Goal: Task Accomplishment & Management: Manage account settings

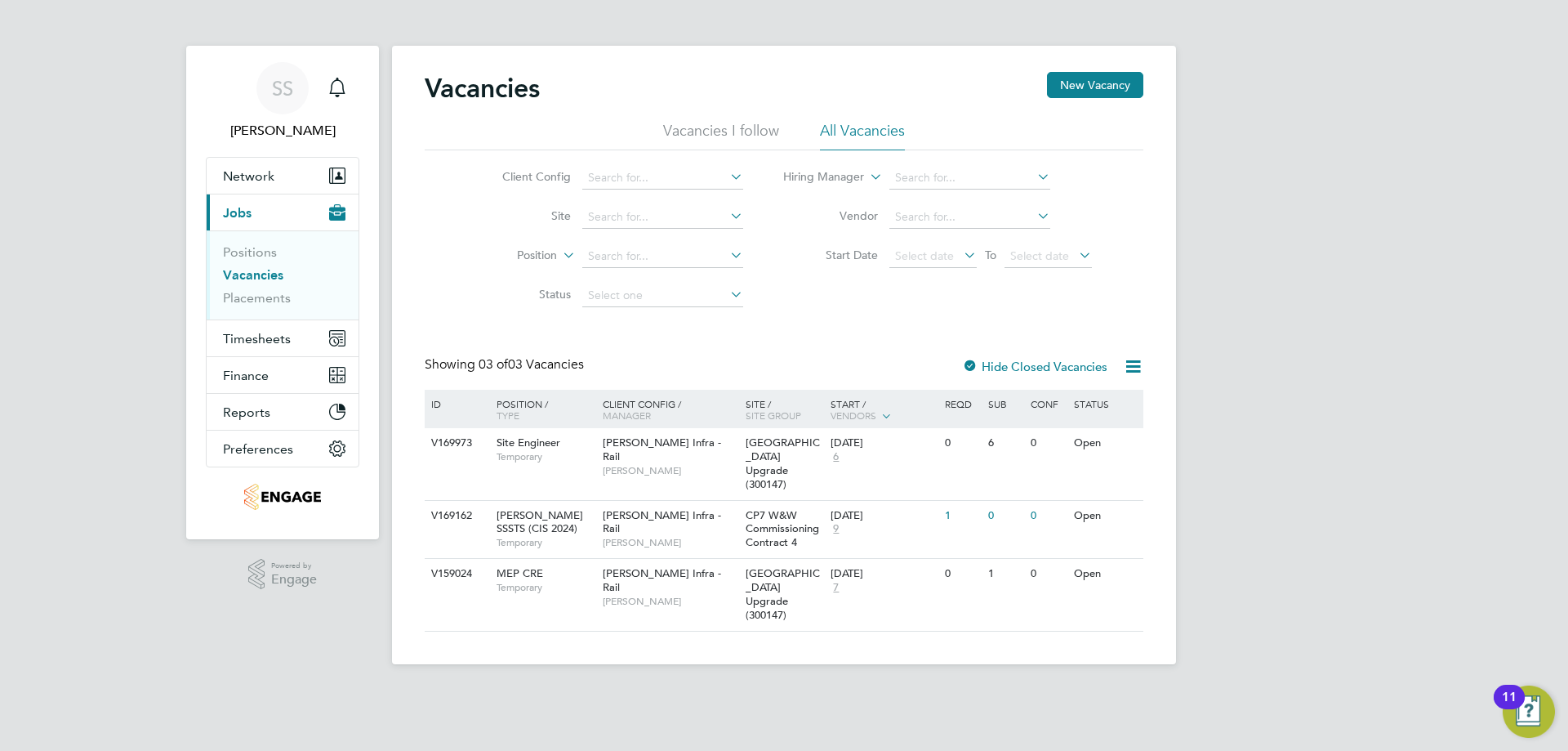
click at [141, 322] on div "SS [PERSON_NAME] Notifications Applications: Network Businesses Sites Workers C…" at bounding box center [784, 345] width 1568 height 690
click at [279, 136] on span "Saranija Sivapalan" at bounding box center [282, 130] width 153 height 20
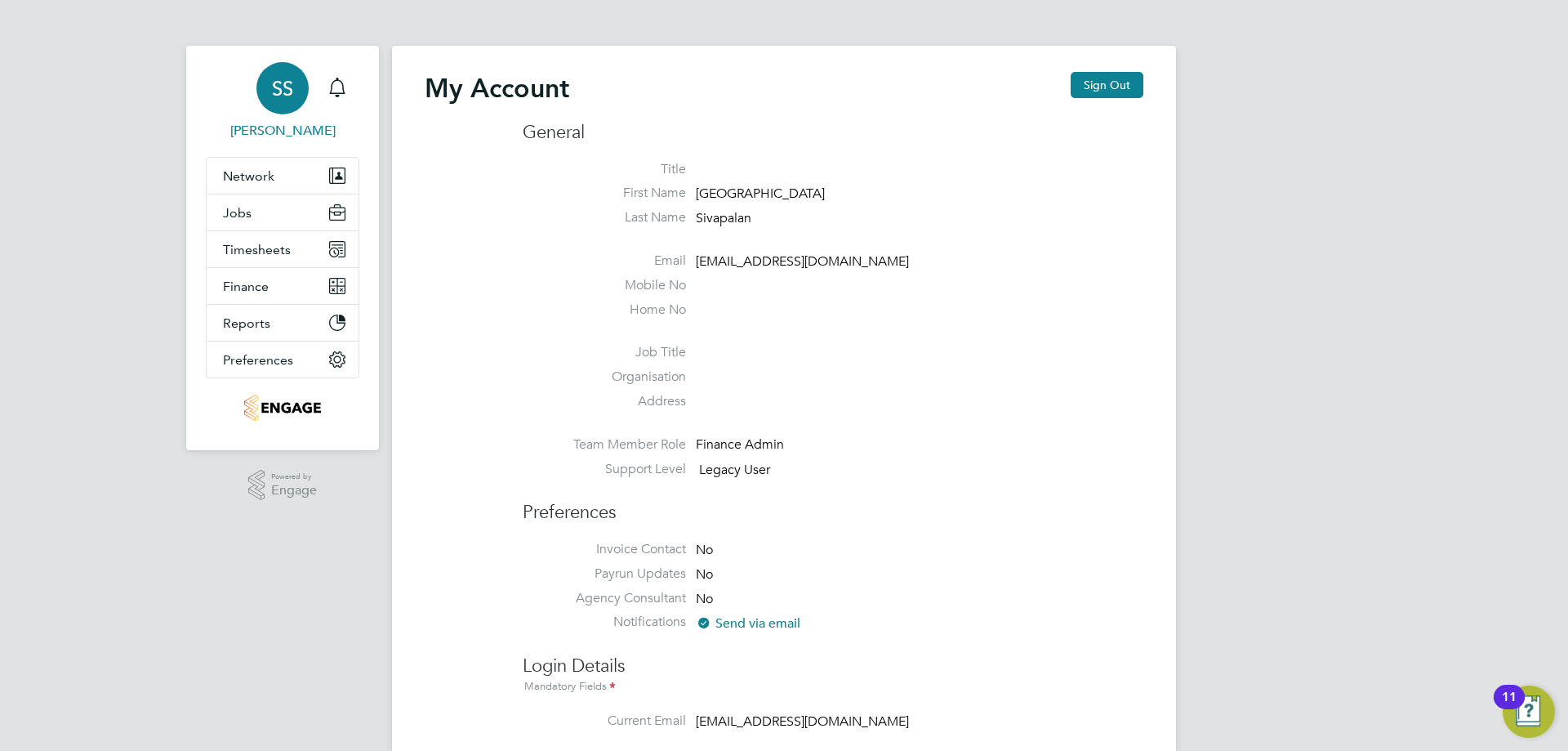
type input "P@yr0ll2024"
click at [1099, 94] on button "Sign Out" at bounding box center [1107, 85] width 73 height 26
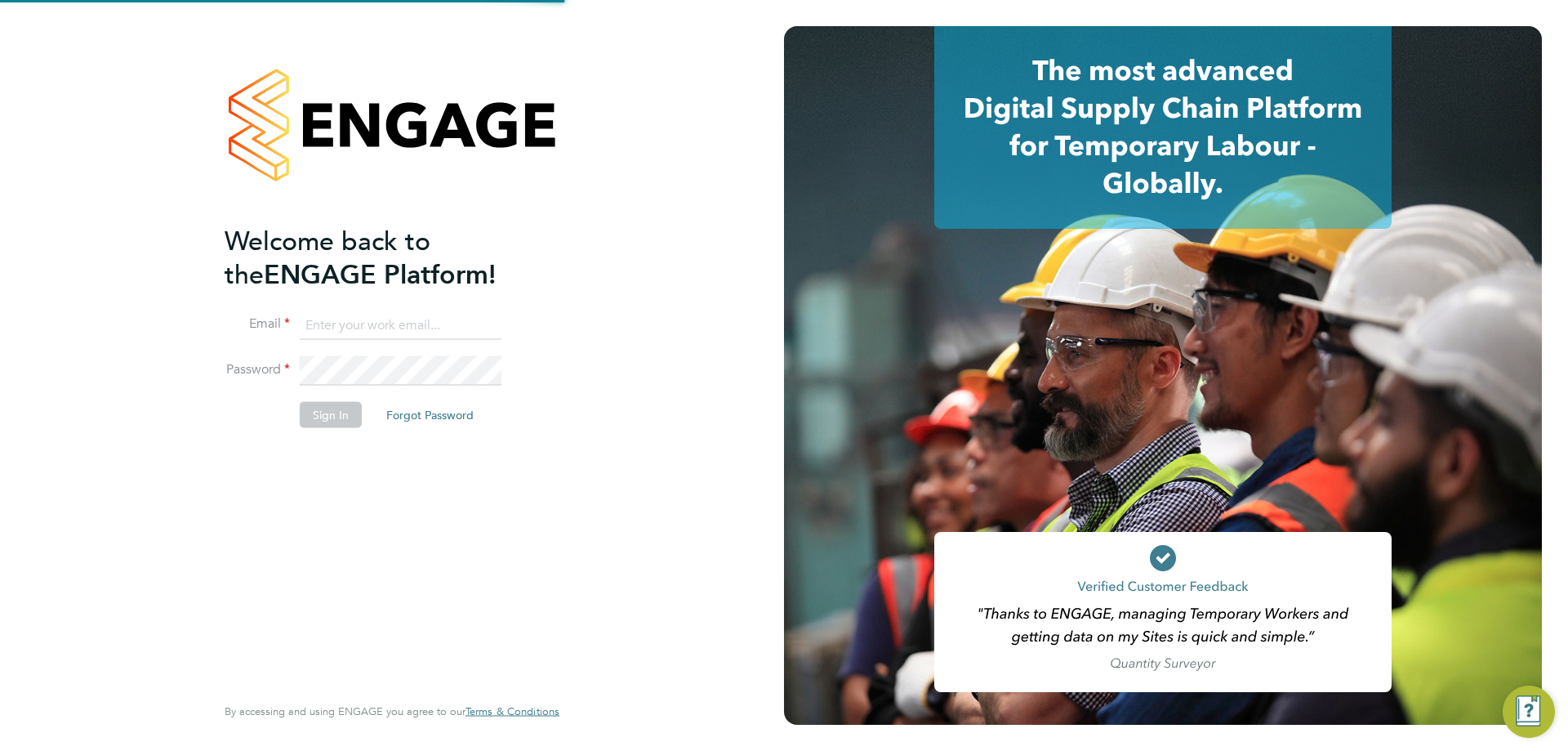
type input "[EMAIL_ADDRESS][DOMAIN_NAME]"
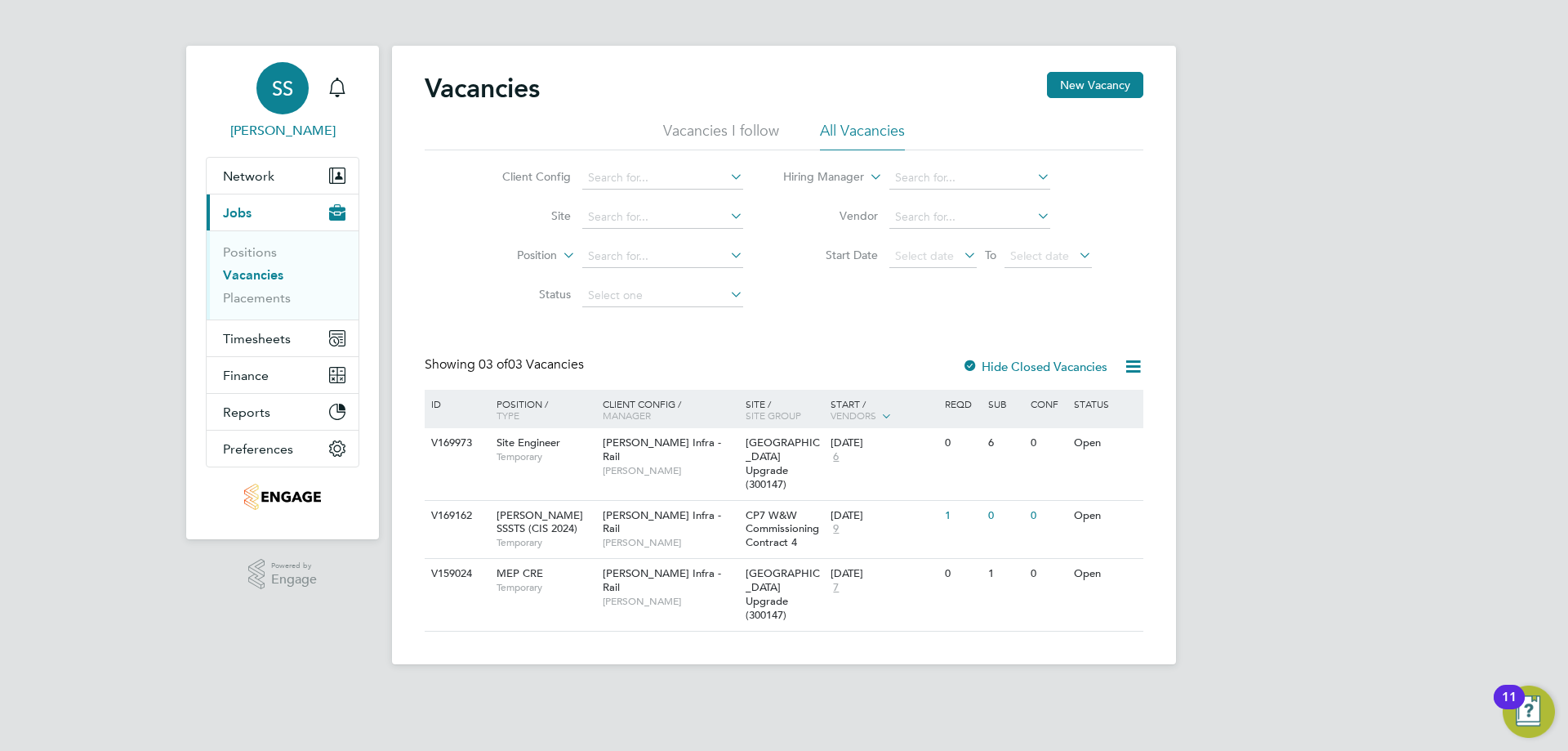
click at [251, 134] on span "Saranija Sivapalan" at bounding box center [282, 130] width 153 height 20
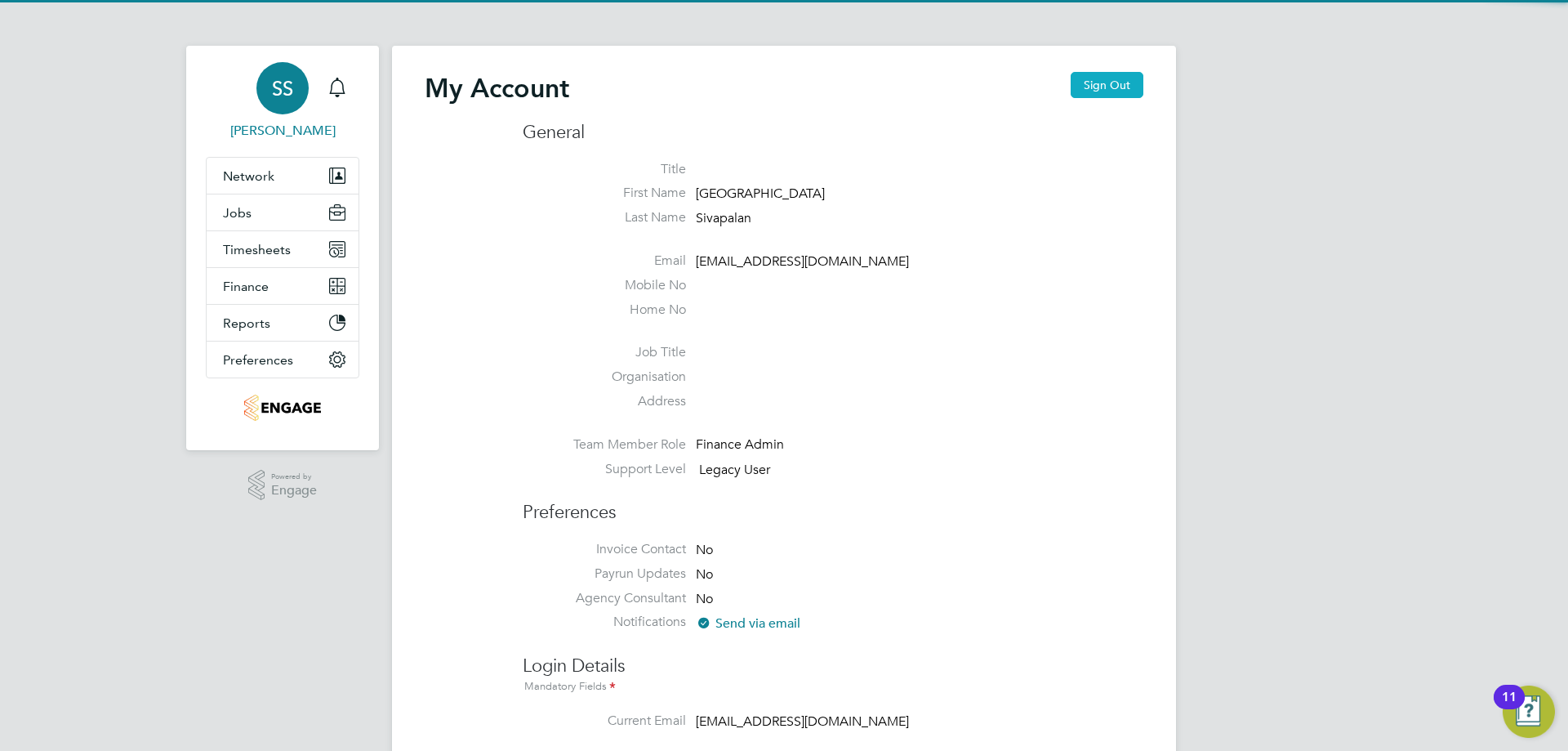
click at [1099, 86] on button "Sign Out" at bounding box center [1107, 85] width 73 height 26
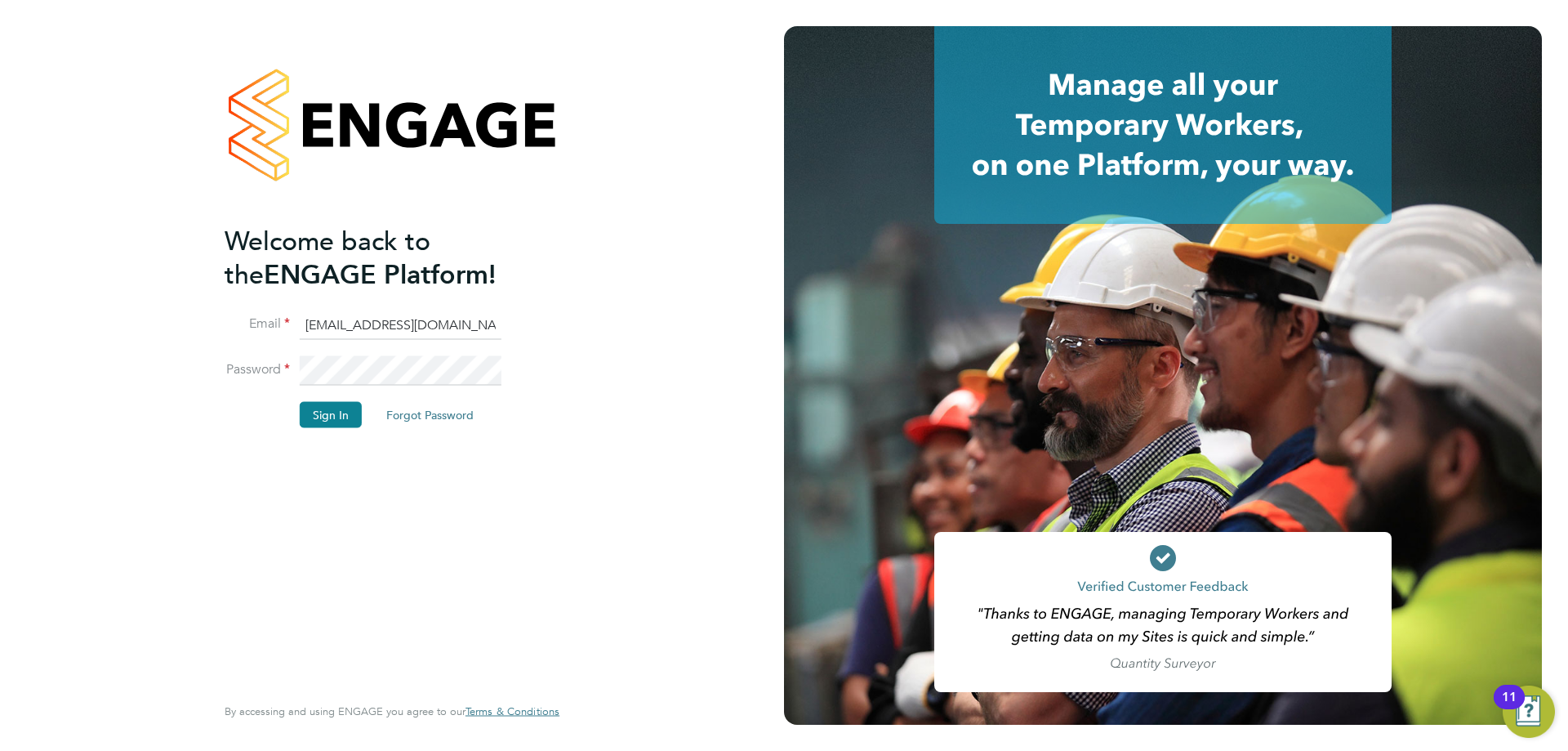
click at [480, 321] on keeper-lock "Open Keeper Popup" at bounding box center [485, 325] width 20 height 20
click at [482, 323] on keeper-lock "Open Keeper Popup" at bounding box center [485, 325] width 20 height 20
click at [337, 413] on button "Sign In" at bounding box center [331, 415] width 62 height 26
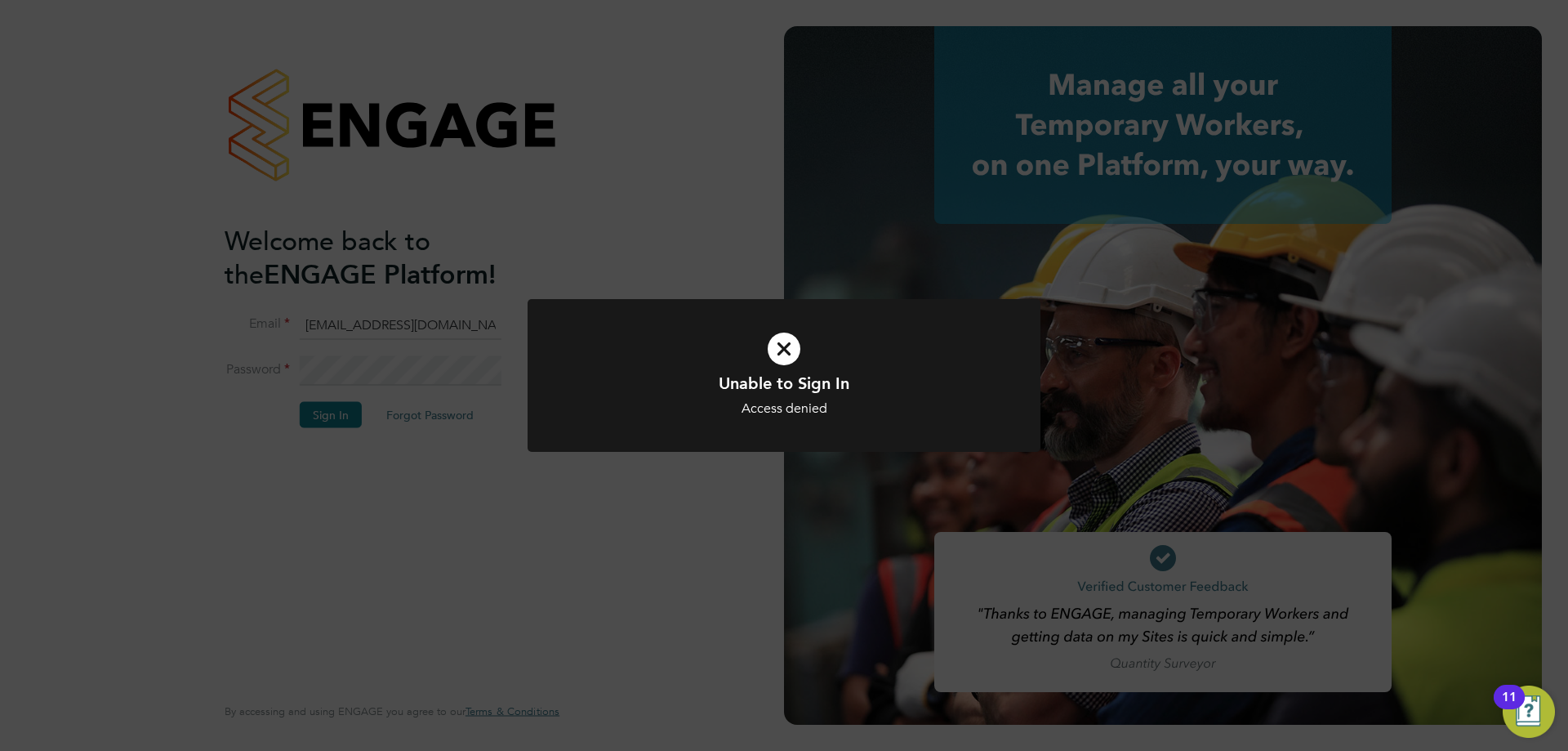
click at [482, 370] on div "Unable to Sign In Access denied Cancel Okay" at bounding box center [784, 376] width 1568 height 751
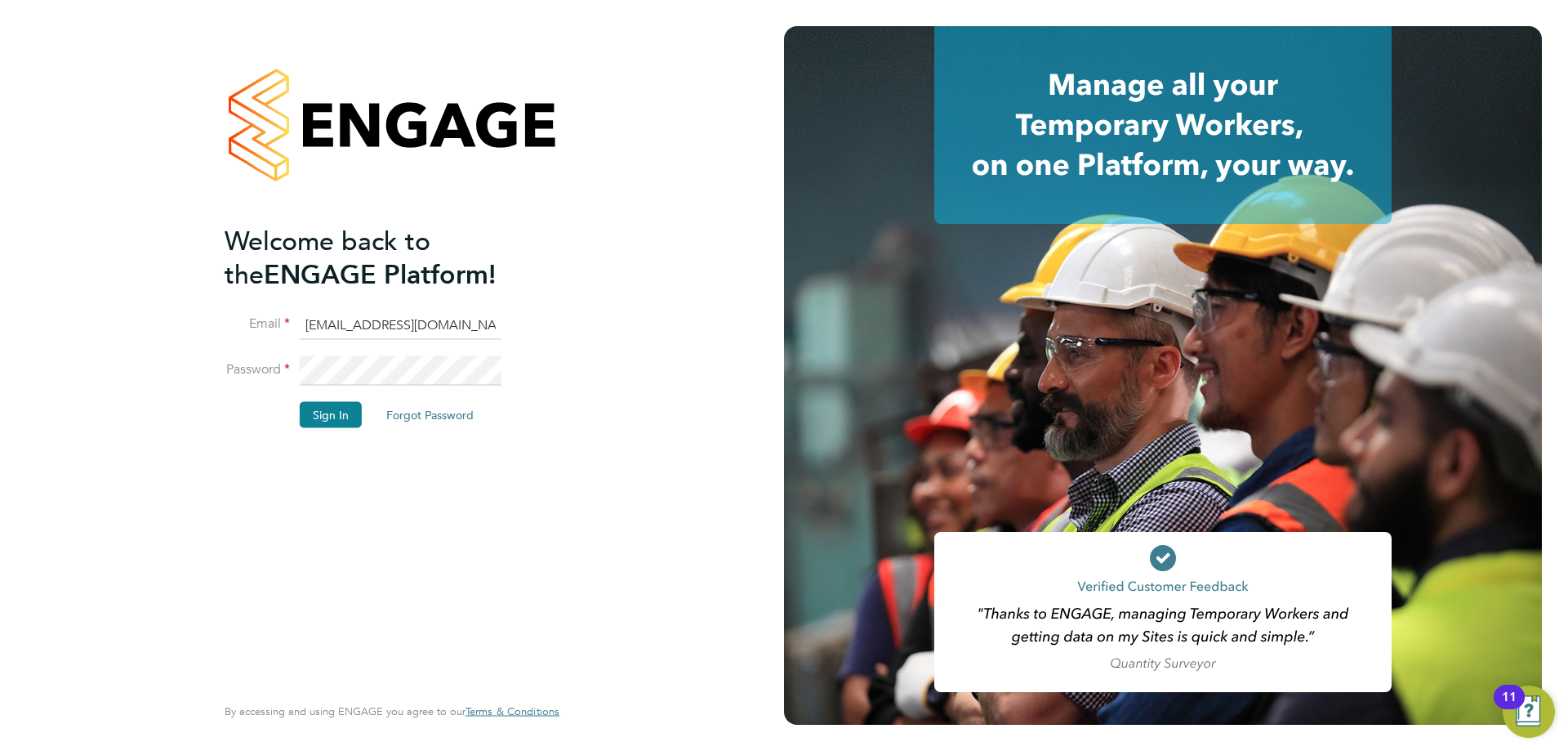
click at [484, 321] on keeper-lock "Open Keeper Popup" at bounding box center [485, 325] width 20 height 20
type input "alexandra.dlustus@carmichaeluk.com"
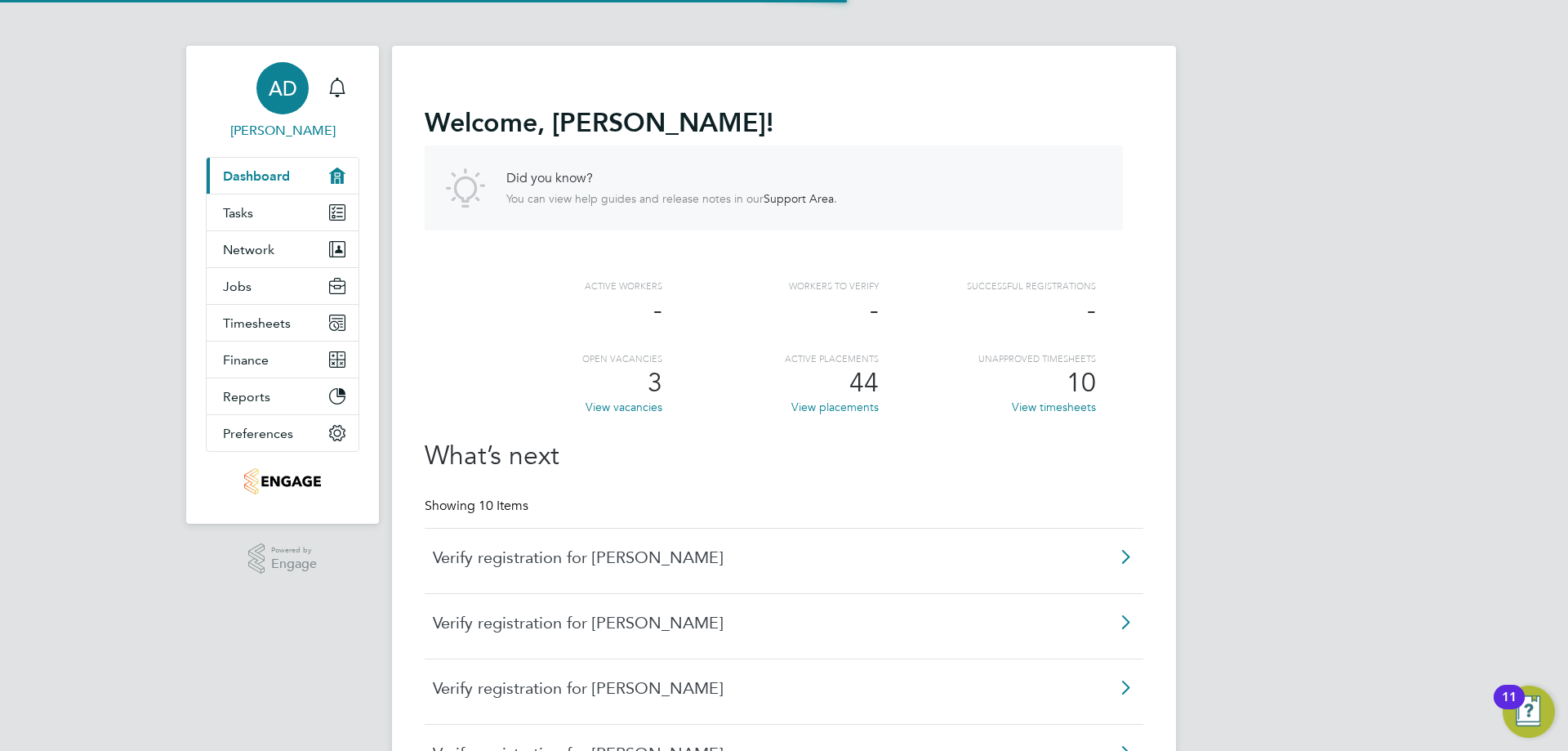
click at [296, 134] on span "[PERSON_NAME]" at bounding box center [282, 130] width 153 height 20
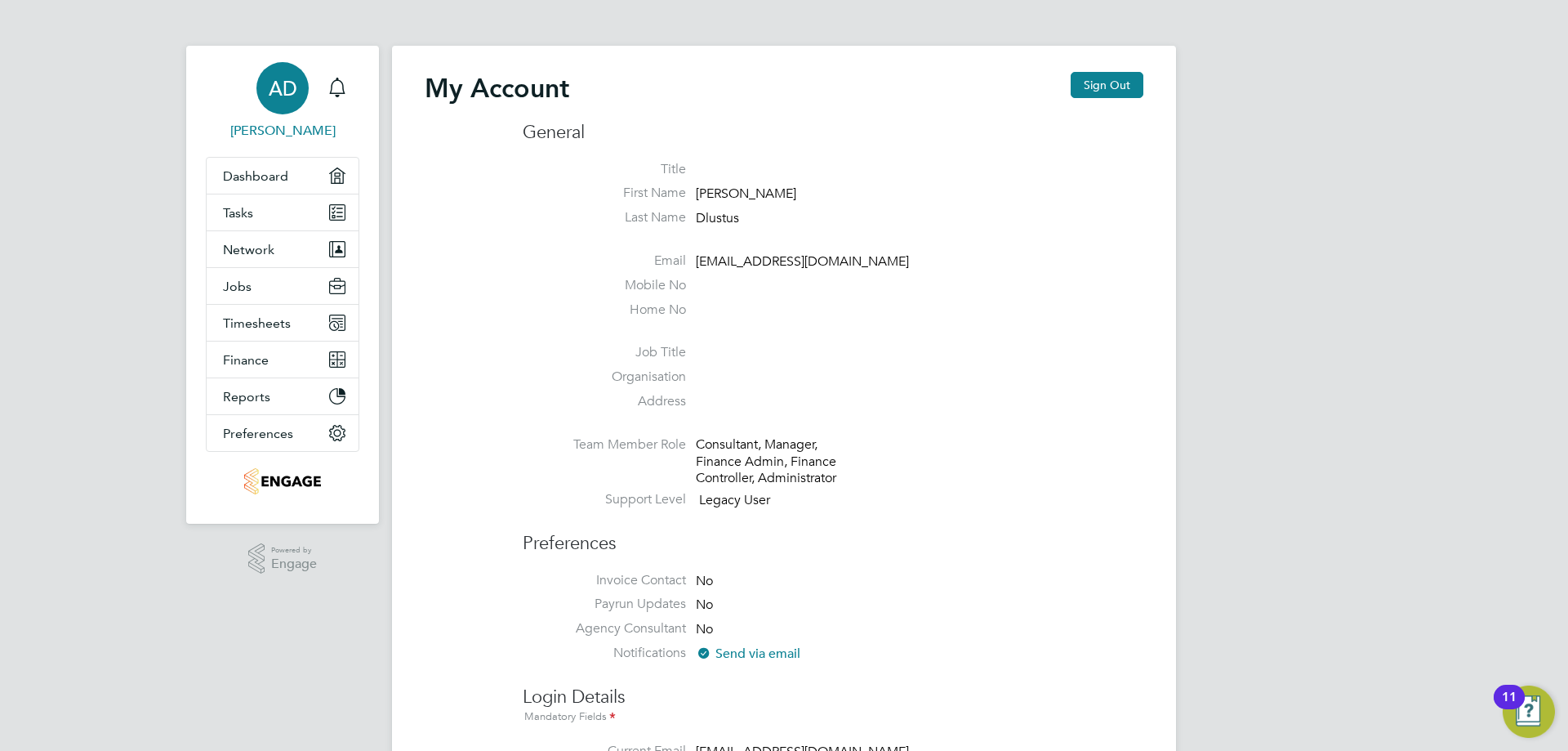
click at [1133, 198] on li "First Name [PERSON_NAME]" at bounding box center [833, 196] width 621 height 25
click at [271, 215] on link "Tasks" at bounding box center [282, 213] width 152 height 36
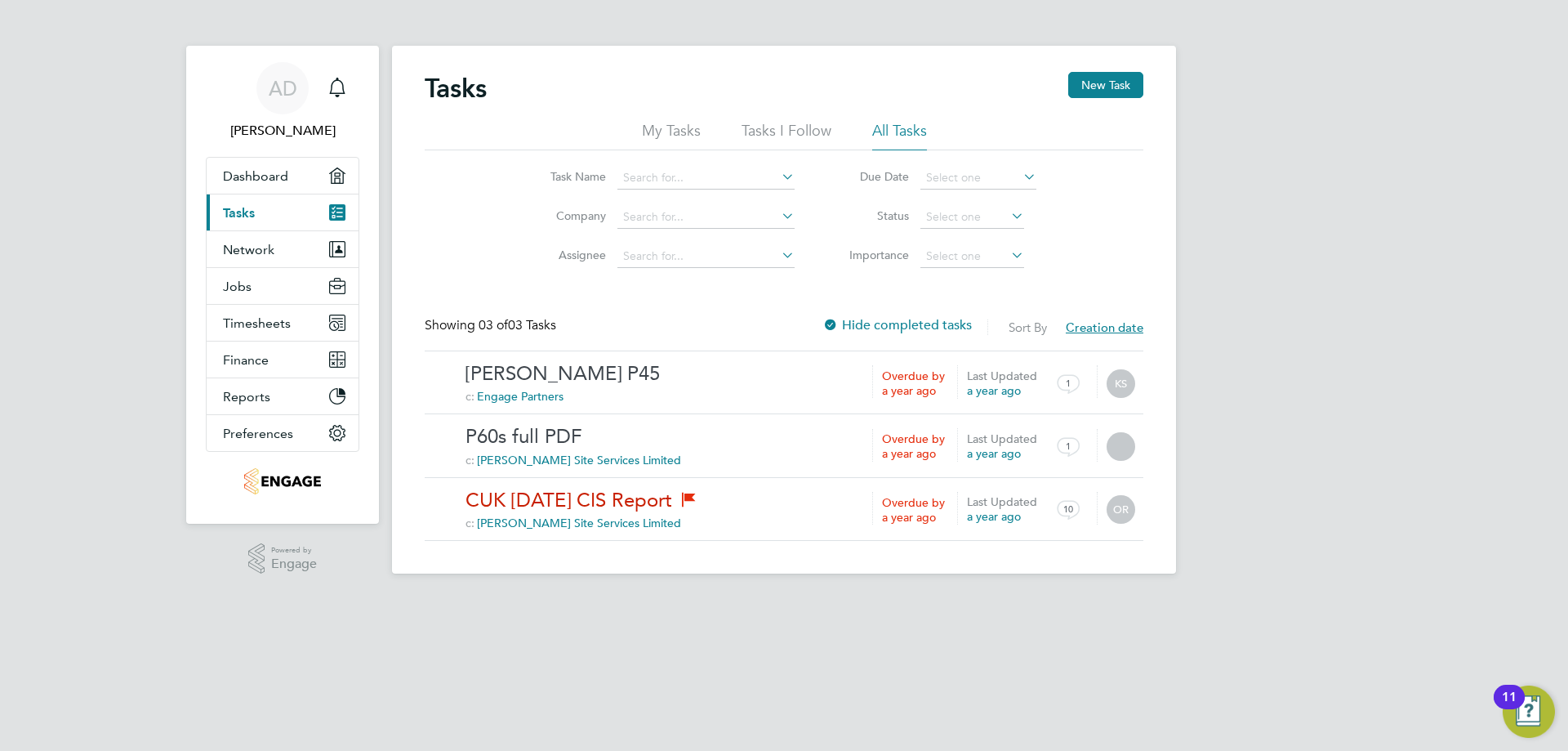
drag, startPoint x: 1114, startPoint y: 360, endPoint x: 1320, endPoint y: 538, distance: 272.2
click at [1320, 538] on div "AD Alexandra Dlustus Notifications Applications: Dashboard Current page: Tasks …" at bounding box center [784, 299] width 1568 height 599
click at [958, 599] on html "AD Alexandra Dlustus Notifications Applications: Dashboard Current page: Tasks …" at bounding box center [784, 299] width 1568 height 599
